Goal: Task Accomplishment & Management: Manage account settings

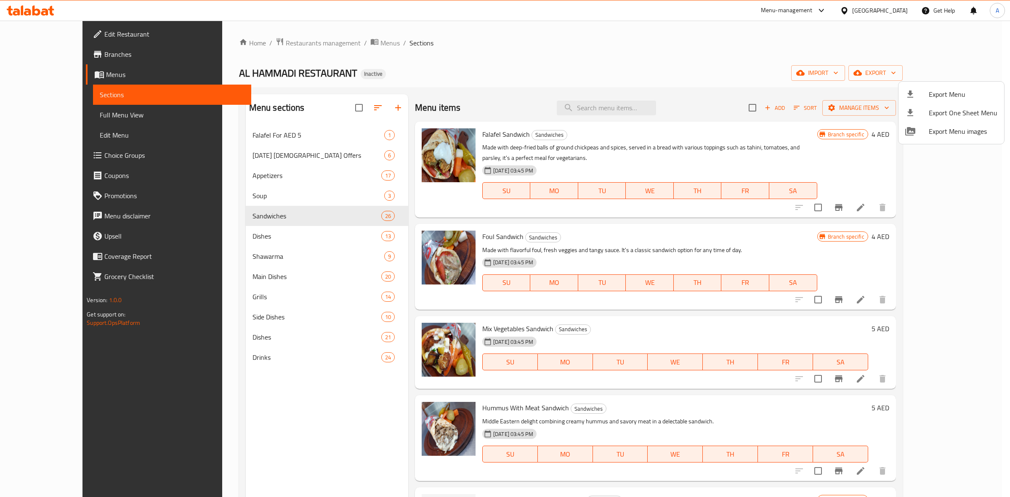
click at [262, 43] on div at bounding box center [505, 248] width 1010 height 497
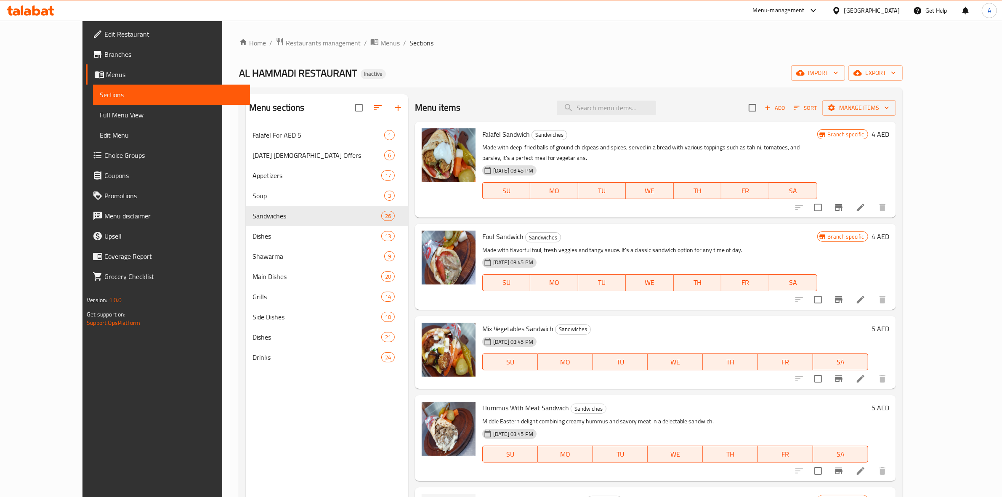
click at [286, 43] on span "Restaurants management" at bounding box center [323, 43] width 75 height 10
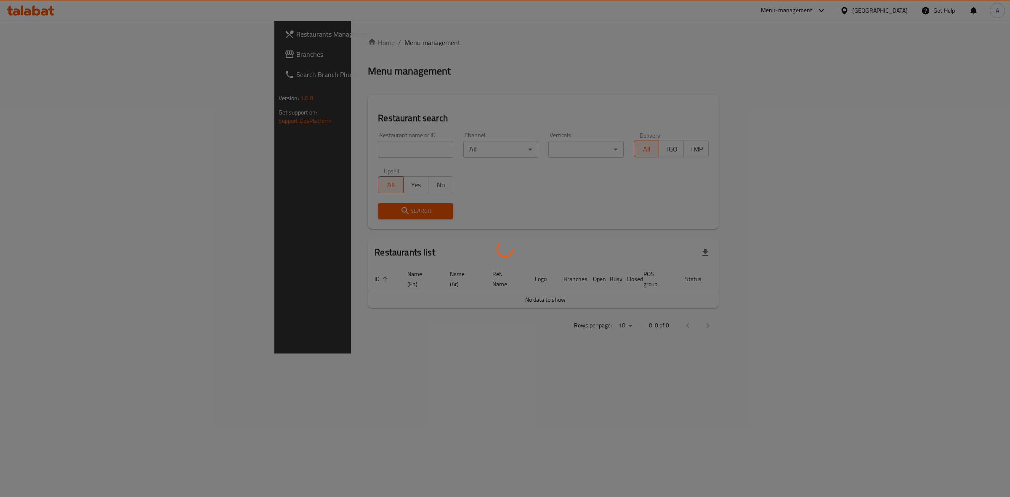
click at [271, 146] on div at bounding box center [505, 248] width 1010 height 497
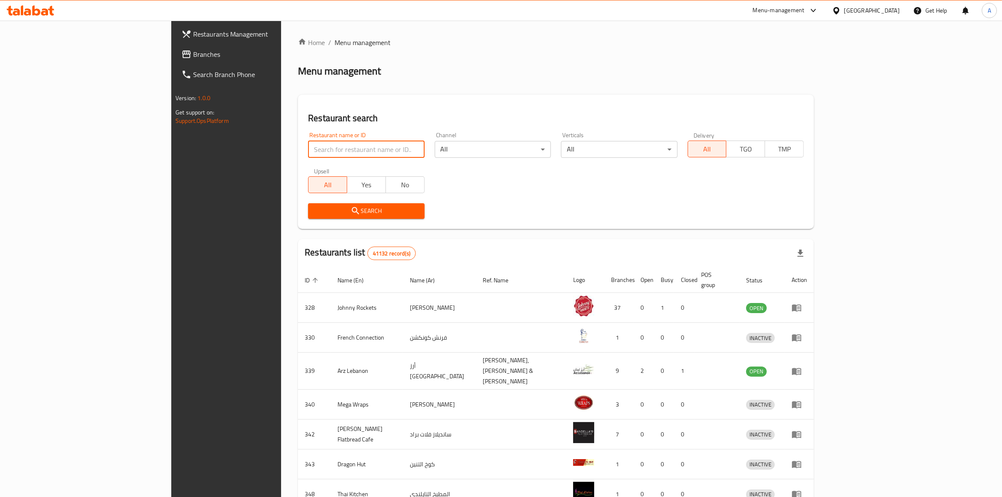
click at [308, 147] on input "search" at bounding box center [366, 149] width 116 height 17
type input "AL HAMMADI RESTAURANT"
click at [322, 211] on span "Search" at bounding box center [366, 211] width 103 height 11
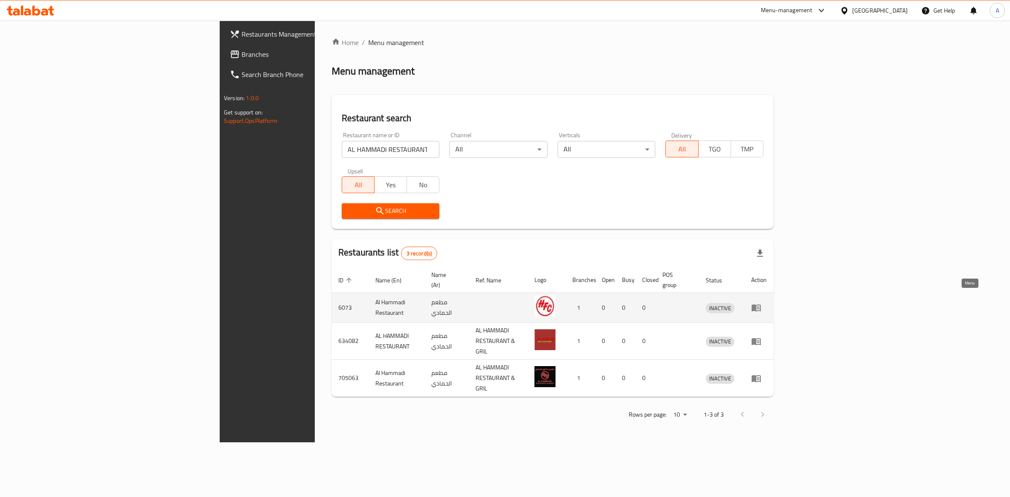
click at [761, 303] on icon "enhanced table" at bounding box center [756, 308] width 10 height 10
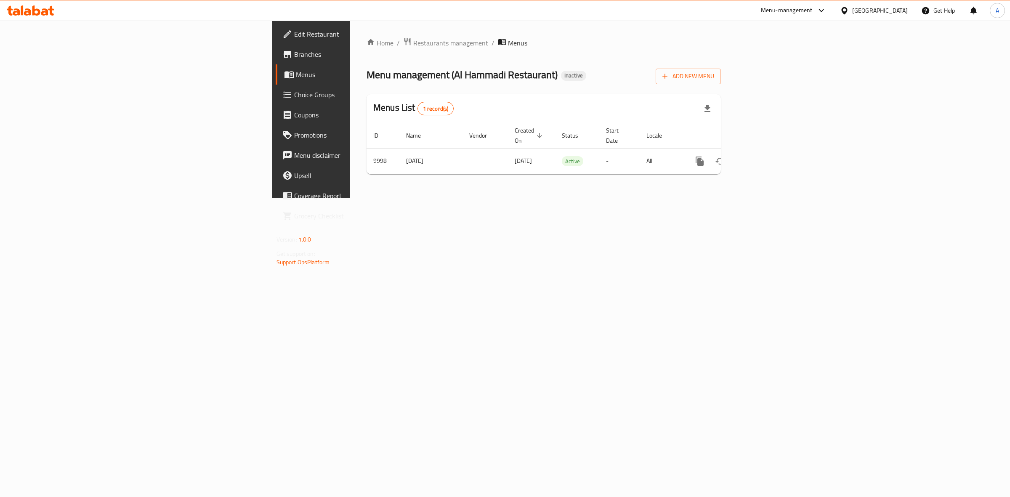
click at [296, 78] on span "Menus" at bounding box center [365, 74] width 138 height 10
click at [367, 150] on td "9998" at bounding box center [383, 161] width 33 height 26
click at [296, 80] on span "Menus" at bounding box center [365, 74] width 138 height 10
click at [296, 74] on span "Menus" at bounding box center [365, 74] width 138 height 10
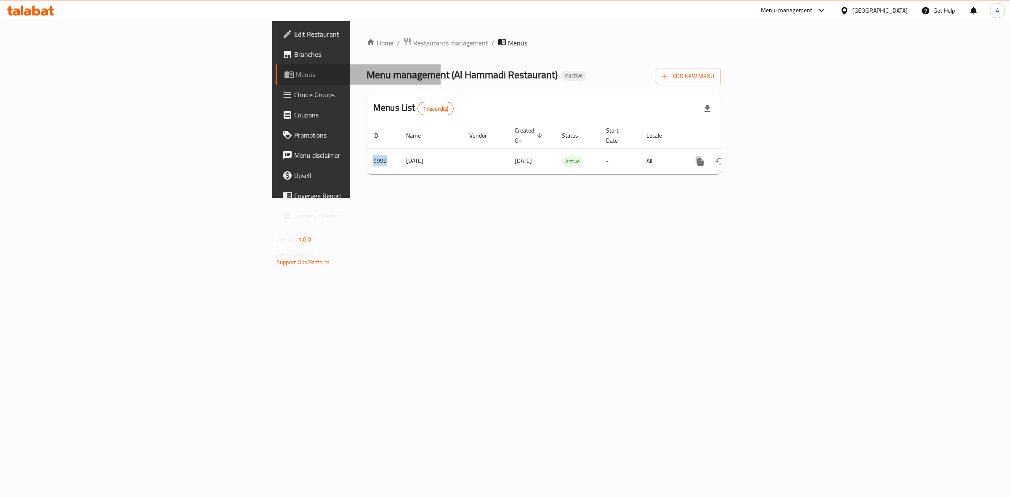
click at [296, 74] on span "Menus" at bounding box center [365, 74] width 138 height 10
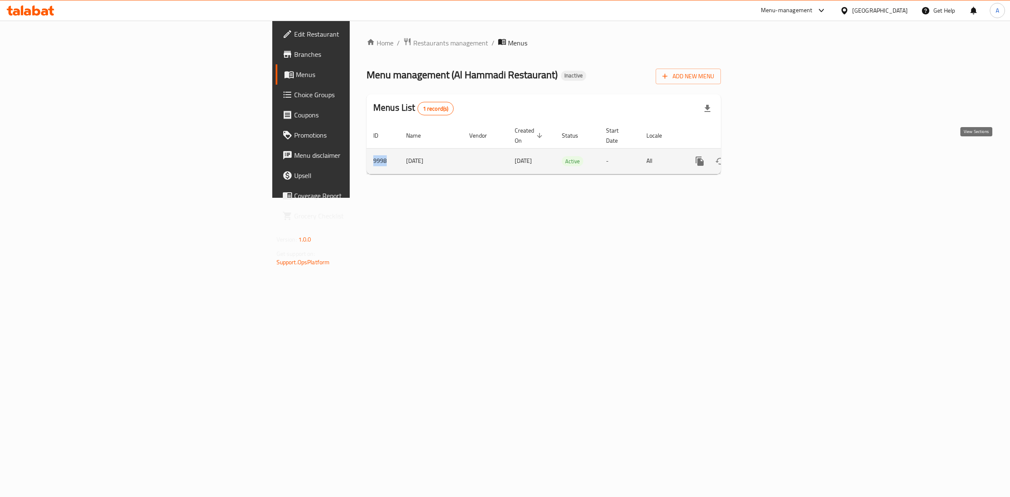
click at [765, 156] on icon "enhanced table" at bounding box center [760, 161] width 10 height 10
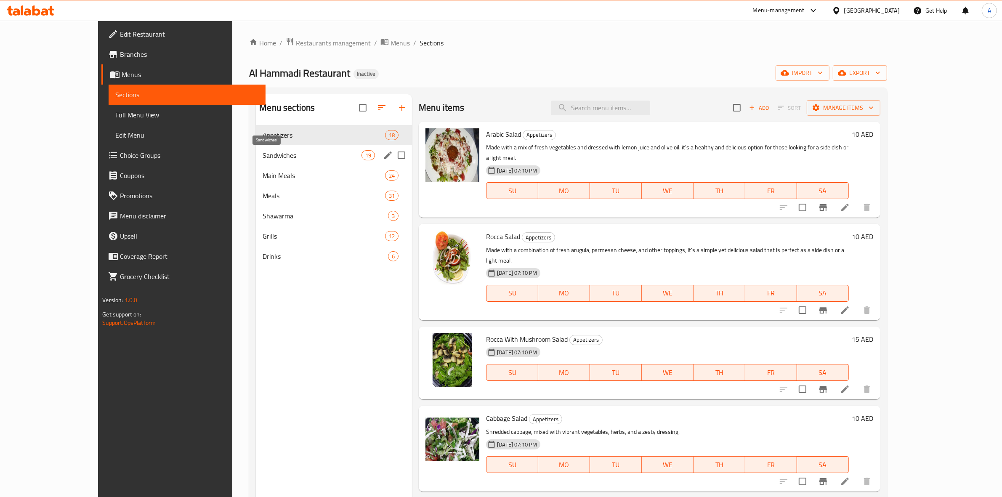
click at [263, 152] on span "Sandwiches" at bounding box center [312, 155] width 99 height 10
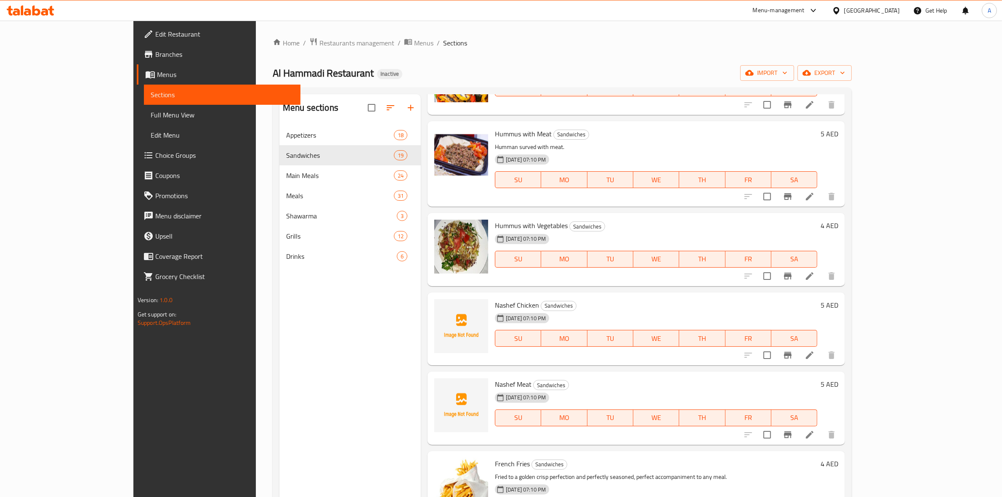
scroll to position [263, 0]
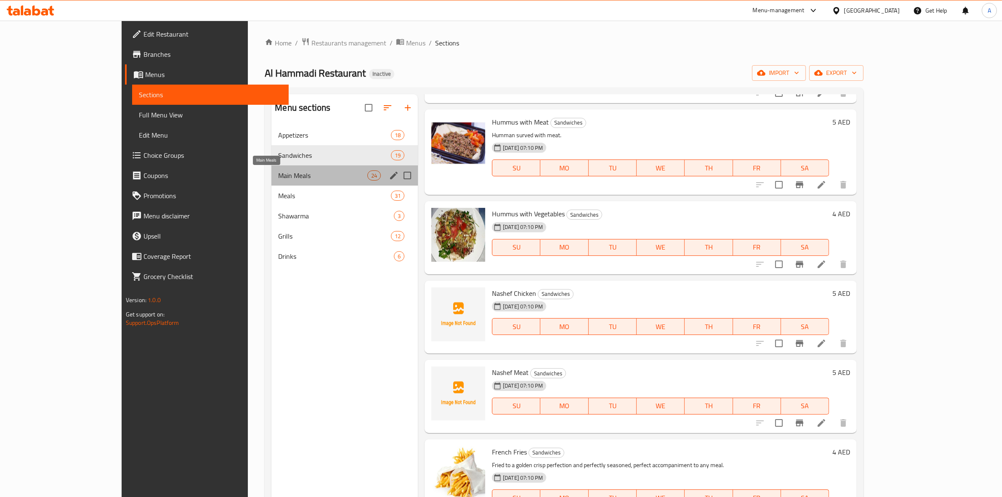
click at [278, 175] on span "Main Meals" at bounding box center [322, 175] width 89 height 10
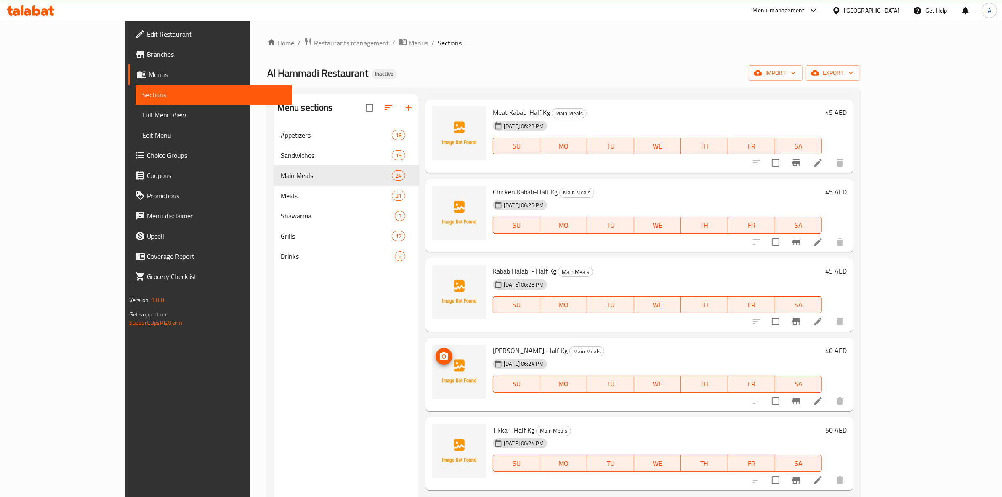
scroll to position [1602, 0]
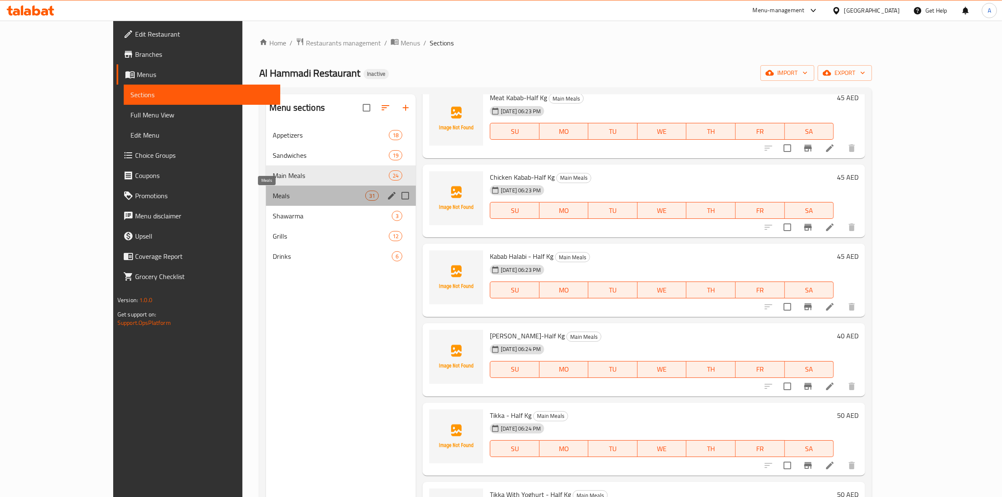
click at [273, 192] on span "Meals" at bounding box center [319, 196] width 93 height 10
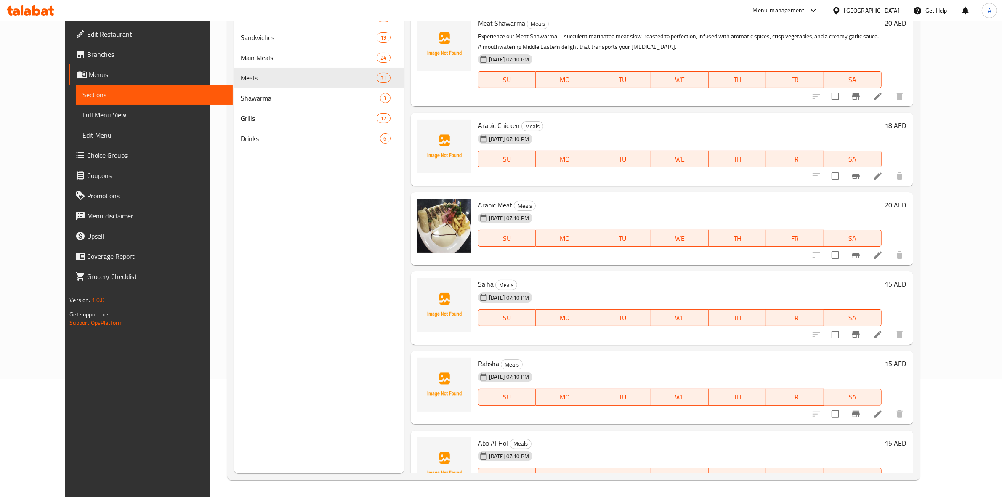
scroll to position [343, 0]
